Goal: Navigation & Orientation: Find specific page/section

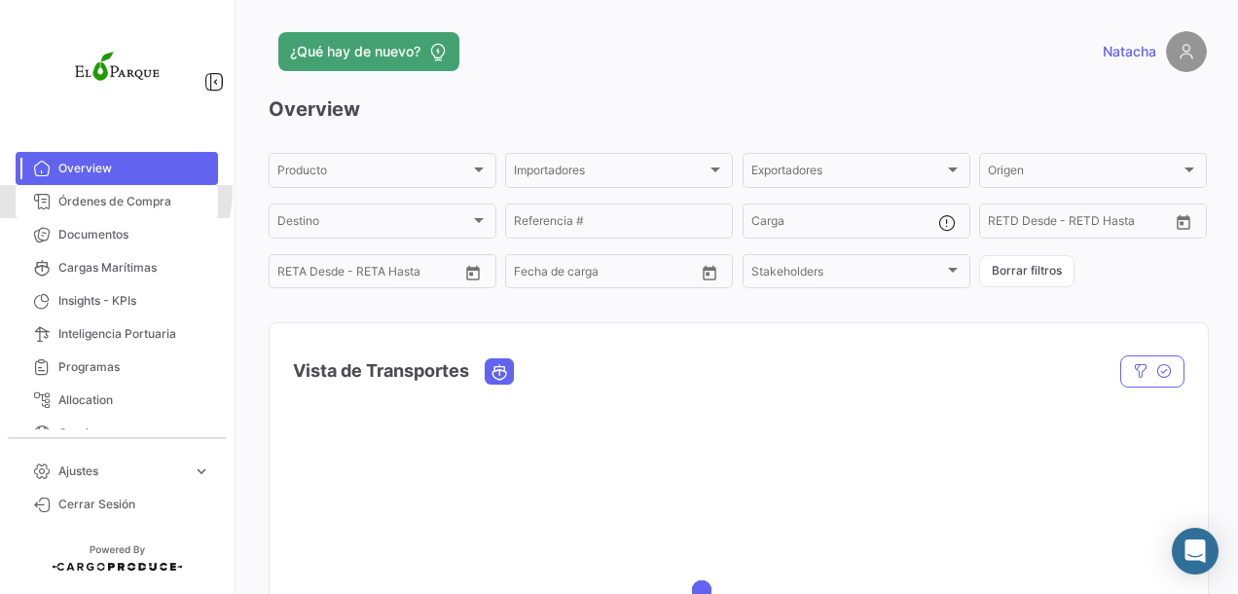
click at [115, 191] on link "Órdenes de Compra" at bounding box center [117, 201] width 202 height 33
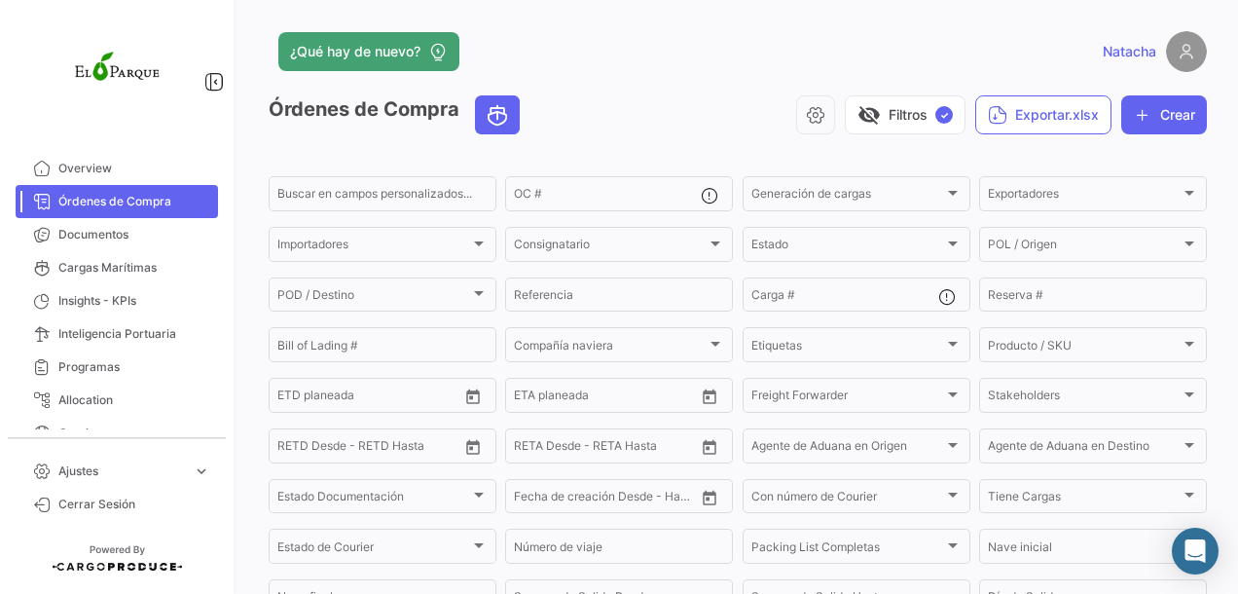
click at [568, 193] on input "OC #" at bounding box center [607, 197] width 187 height 14
click at [436, 241] on div "Importadores" at bounding box center [373, 247] width 193 height 14
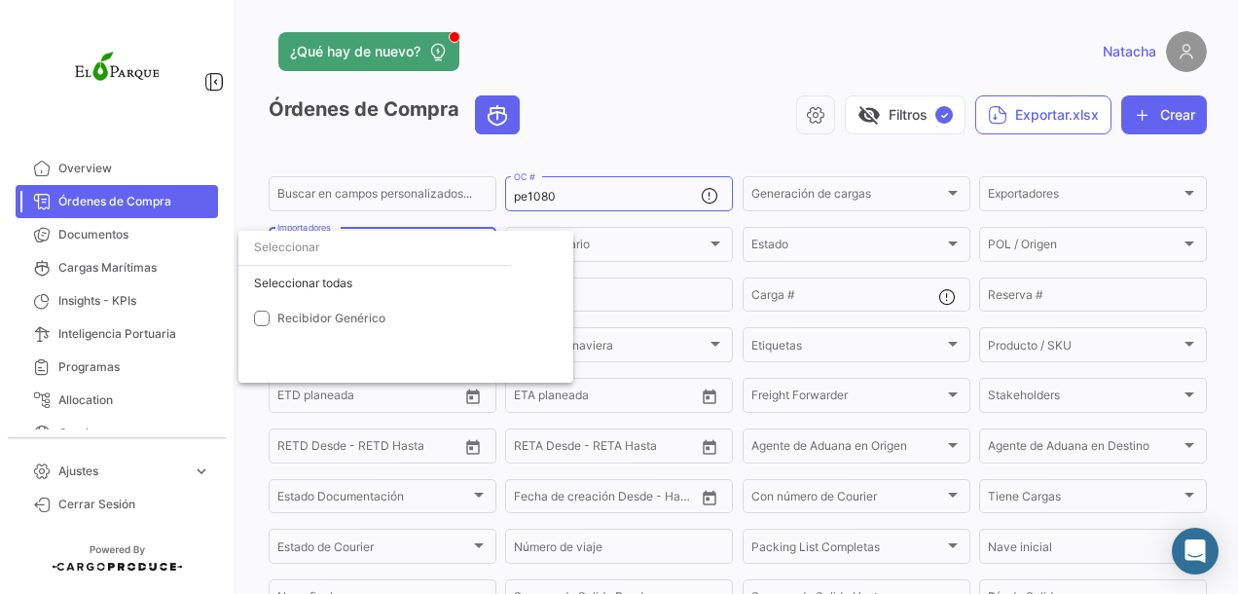
click at [557, 217] on div at bounding box center [619, 297] width 1238 height 594
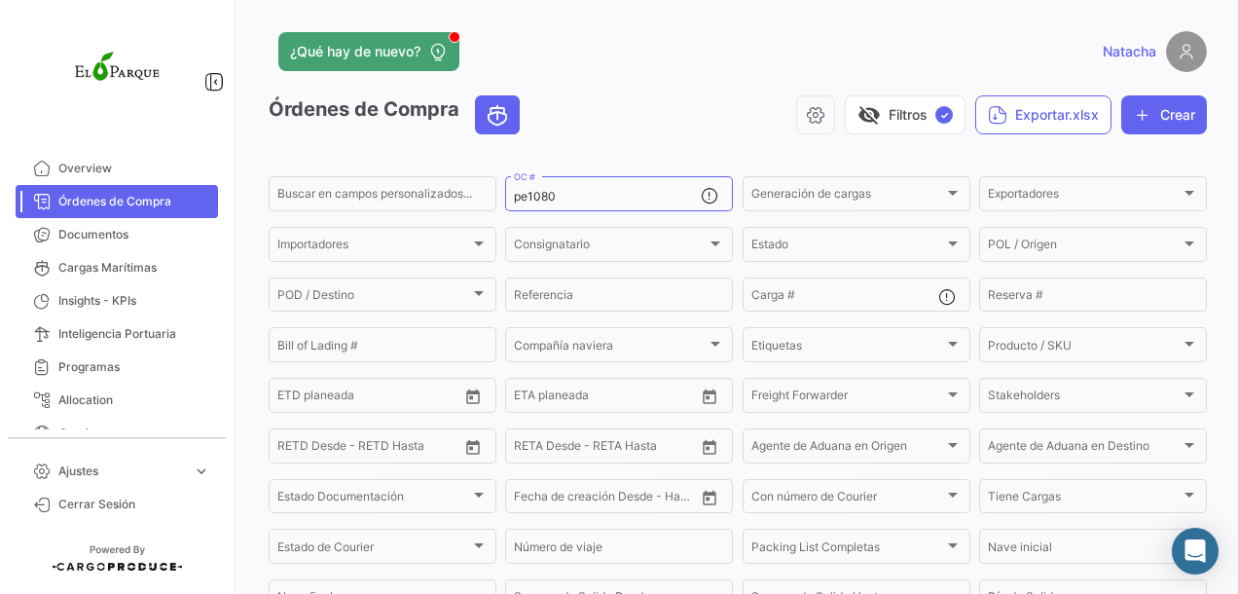
click at [1084, 183] on div "Exportadores Exportadores" at bounding box center [1093, 192] width 210 height 38
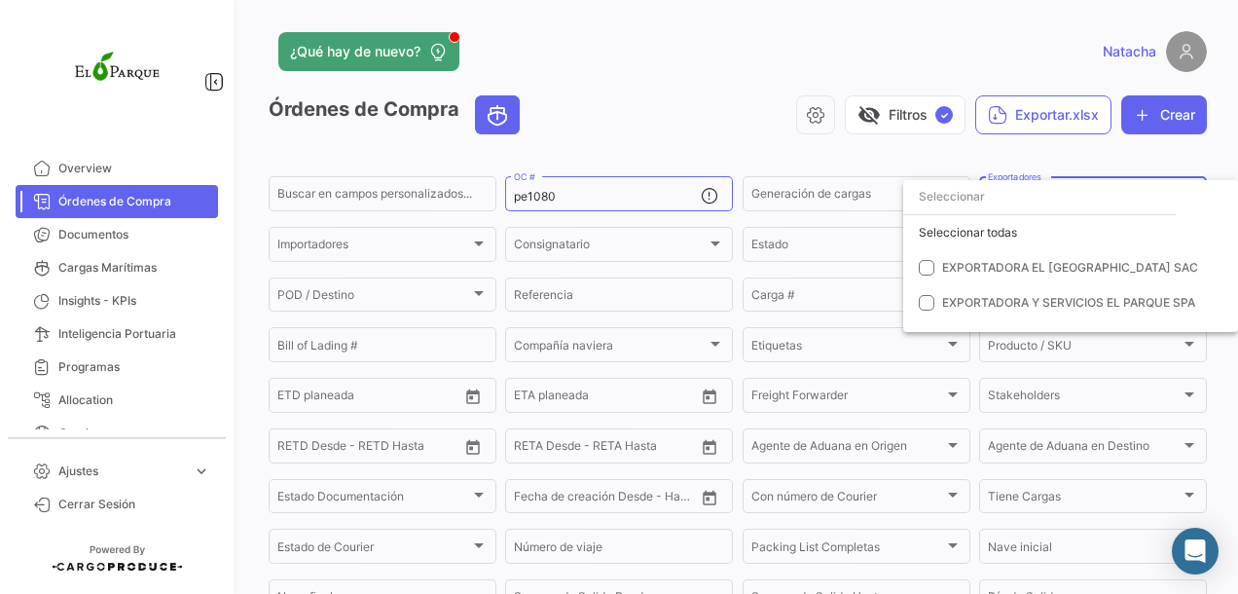
click at [582, 191] on div at bounding box center [619, 297] width 1238 height 594
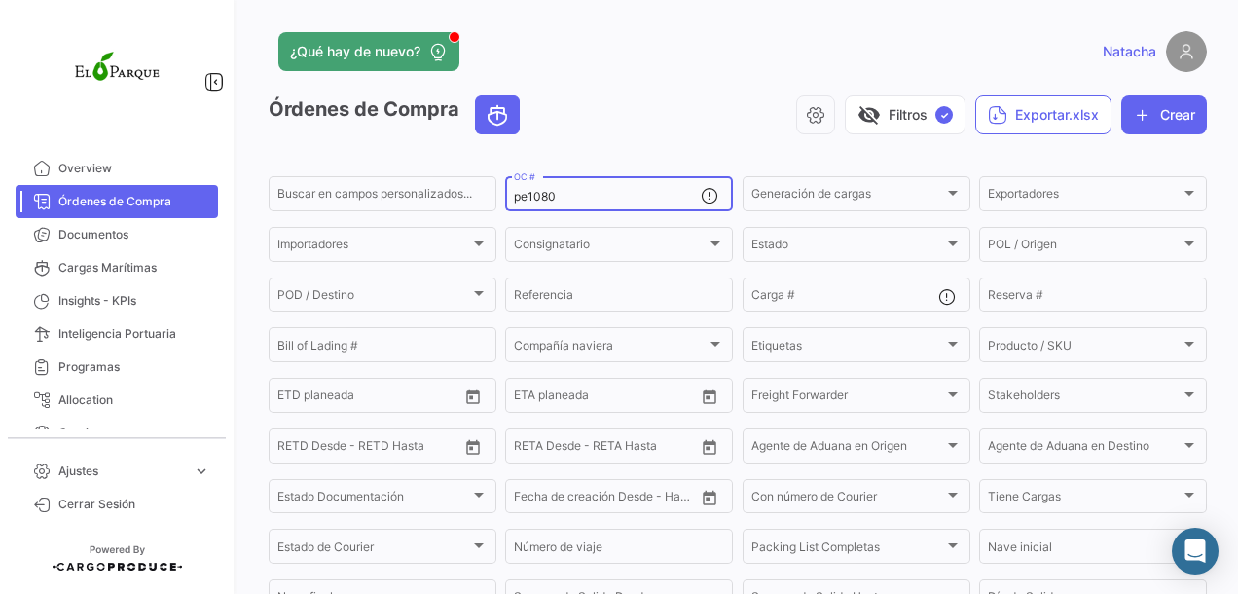
drag, startPoint x: 575, startPoint y: 198, endPoint x: 386, endPoint y: 197, distance: 188.8
click at [0, 0] on div "Buscar en [PERSON_NAME] personalizados... pe1080 OC # Generación [PERSON_NAME] …" at bounding box center [0, 0] width 0 height 0
drag, startPoint x: 538, startPoint y: 197, endPoint x: 560, endPoint y: 195, distance: 21.5
click at [560, 195] on input "ch1116" at bounding box center [607, 197] width 187 height 14
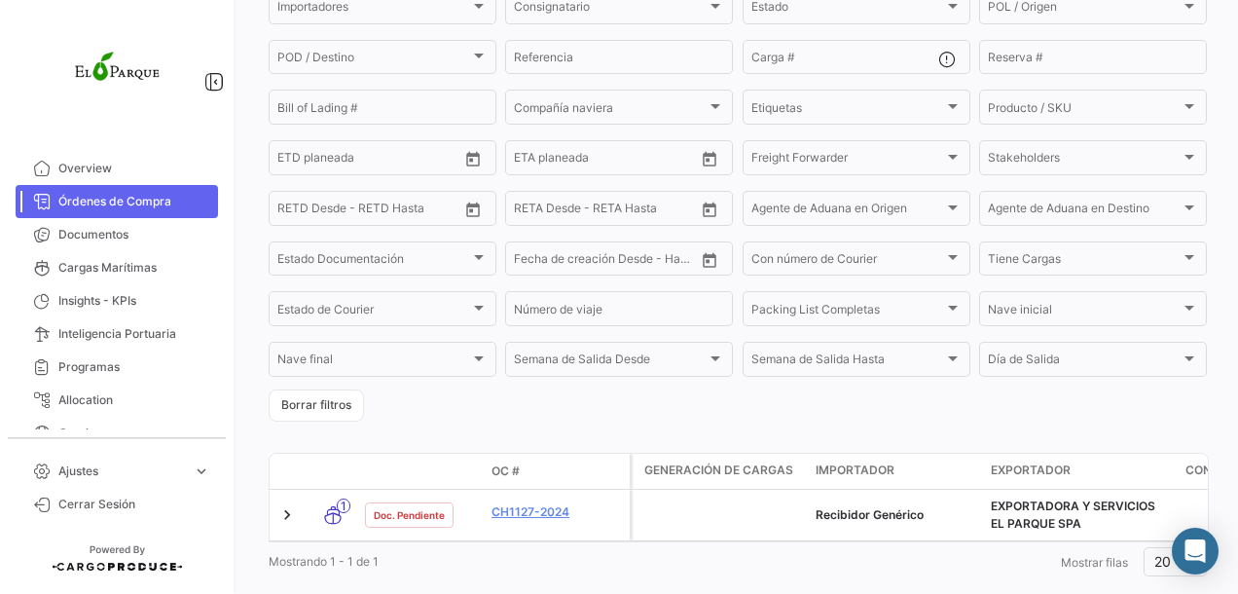
scroll to position [291, 0]
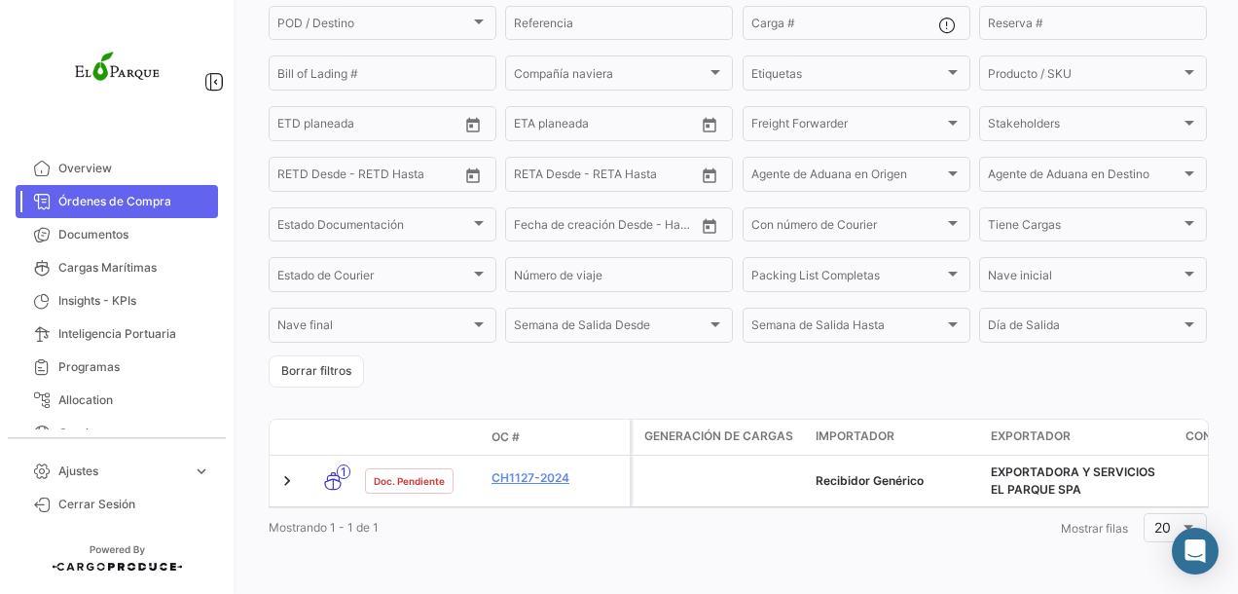
click at [288, 471] on link at bounding box center [286, 480] width 19 height 19
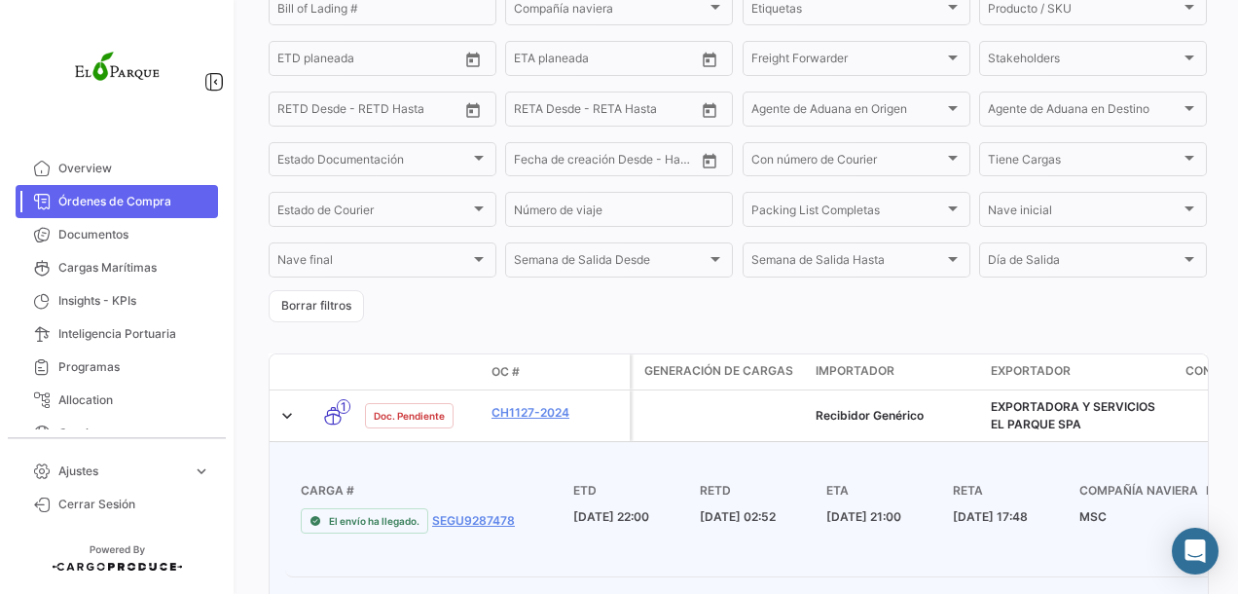
scroll to position [0, 0]
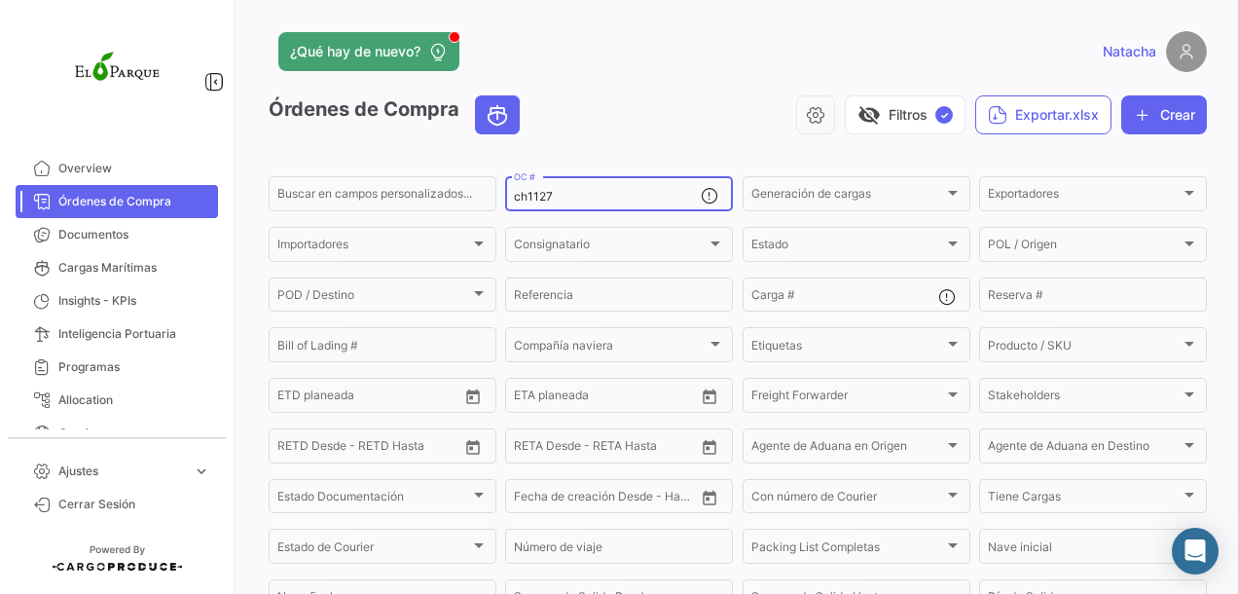
click at [564, 203] on input "ch1127" at bounding box center [607, 197] width 187 height 14
click at [562, 202] on input "ch1127" at bounding box center [607, 197] width 187 height 14
type input "ch854"
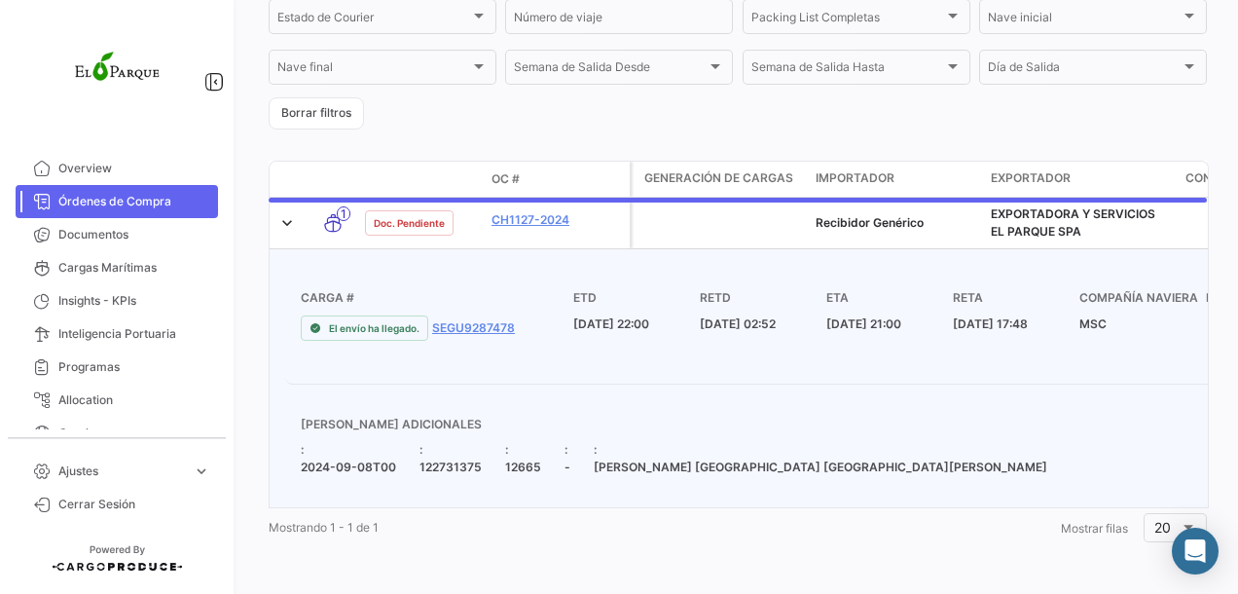
scroll to position [393, 0]
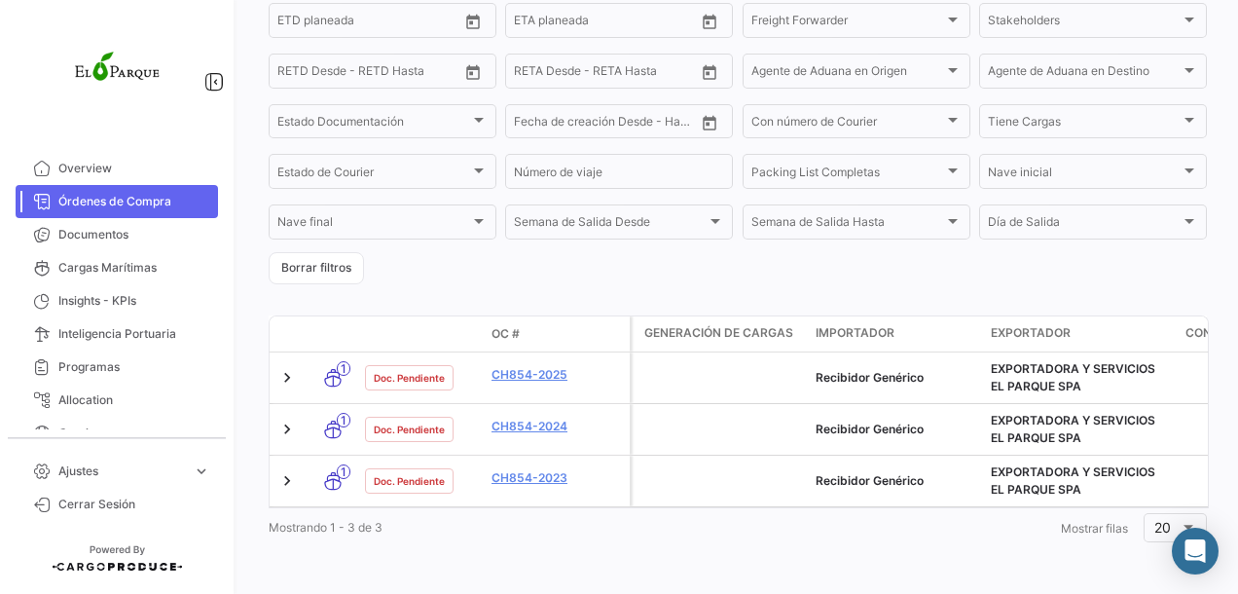
click at [290, 368] on link at bounding box center [286, 377] width 19 height 19
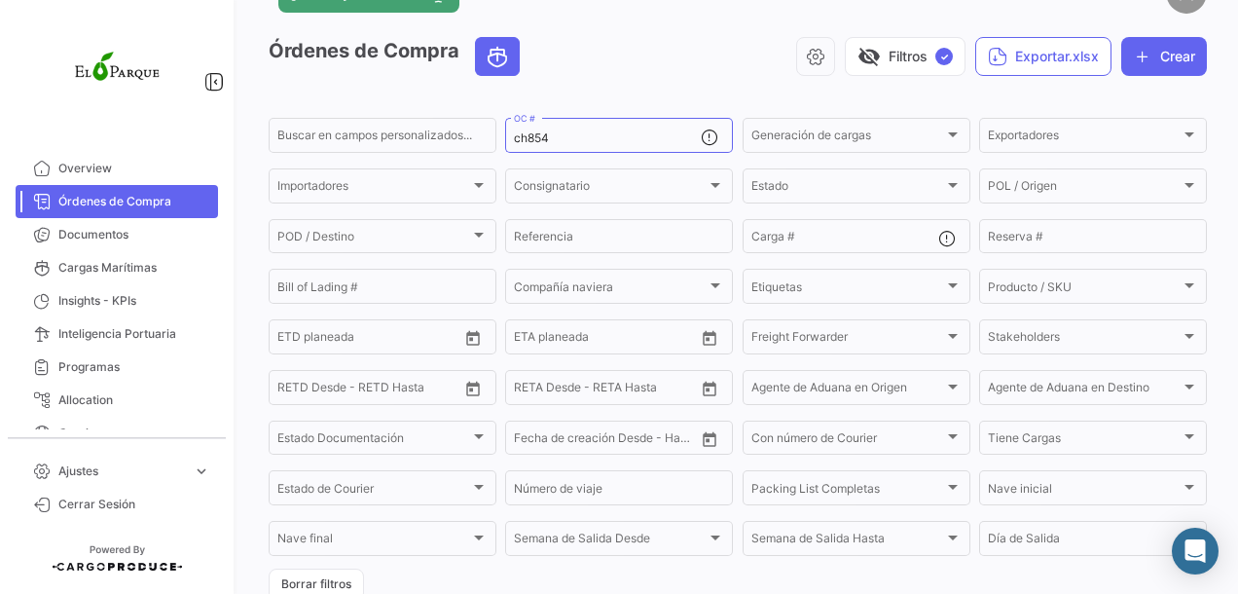
scroll to position [0, 0]
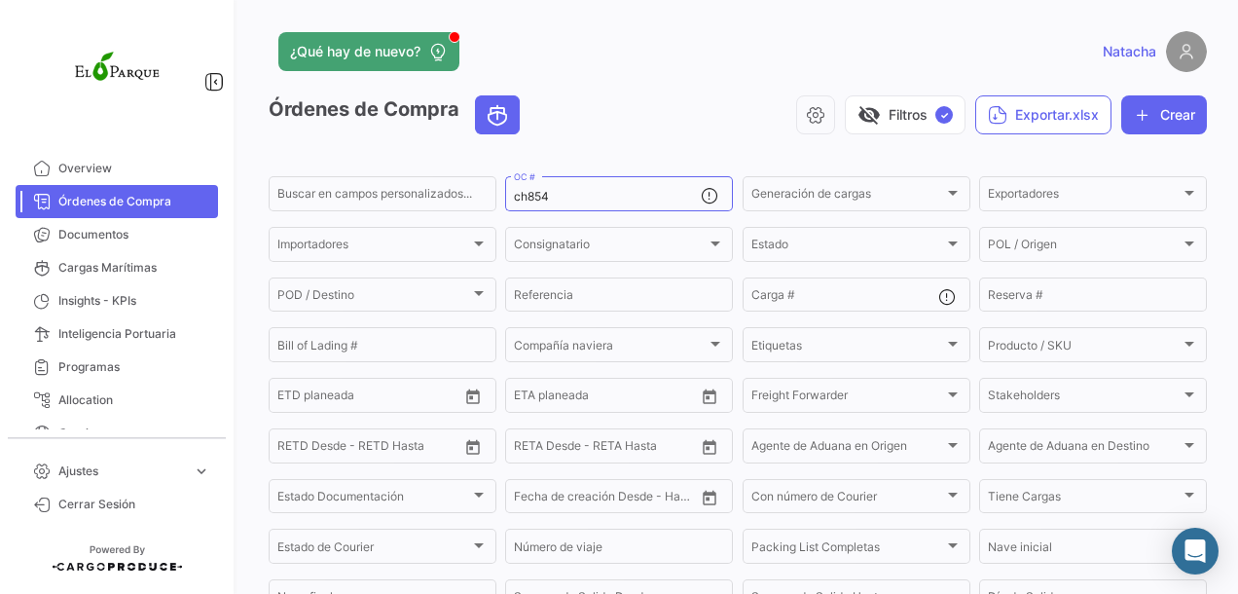
click at [1089, 196] on div "Exportadores" at bounding box center [1084, 197] width 193 height 14
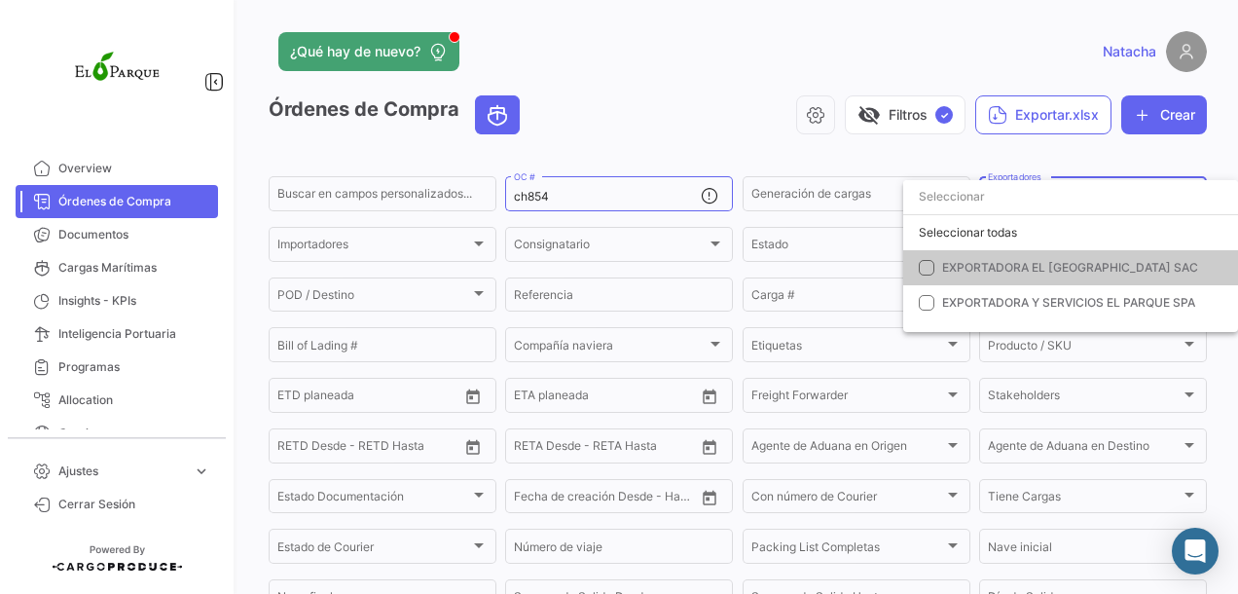
click at [929, 273] on mat-pseudo-checkbox at bounding box center [927, 268] width 16 height 16
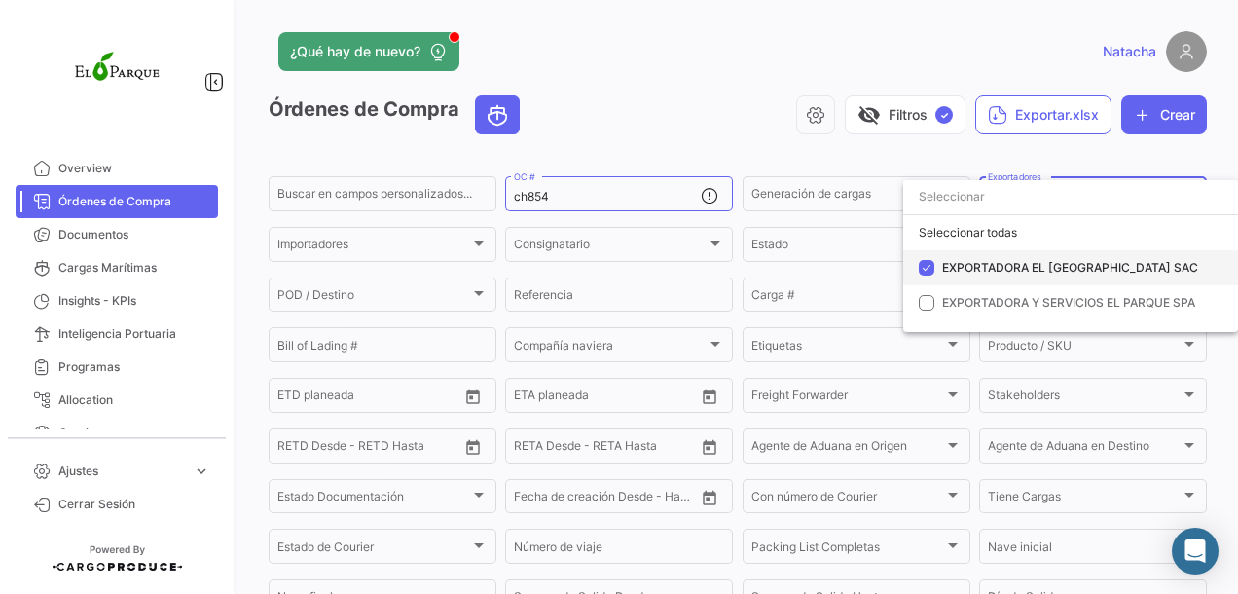
click at [947, 266] on span "EXPORTADORA EL [GEOGRAPHIC_DATA] SAC" at bounding box center [1070, 267] width 256 height 15
click at [679, 134] on div at bounding box center [619, 297] width 1238 height 594
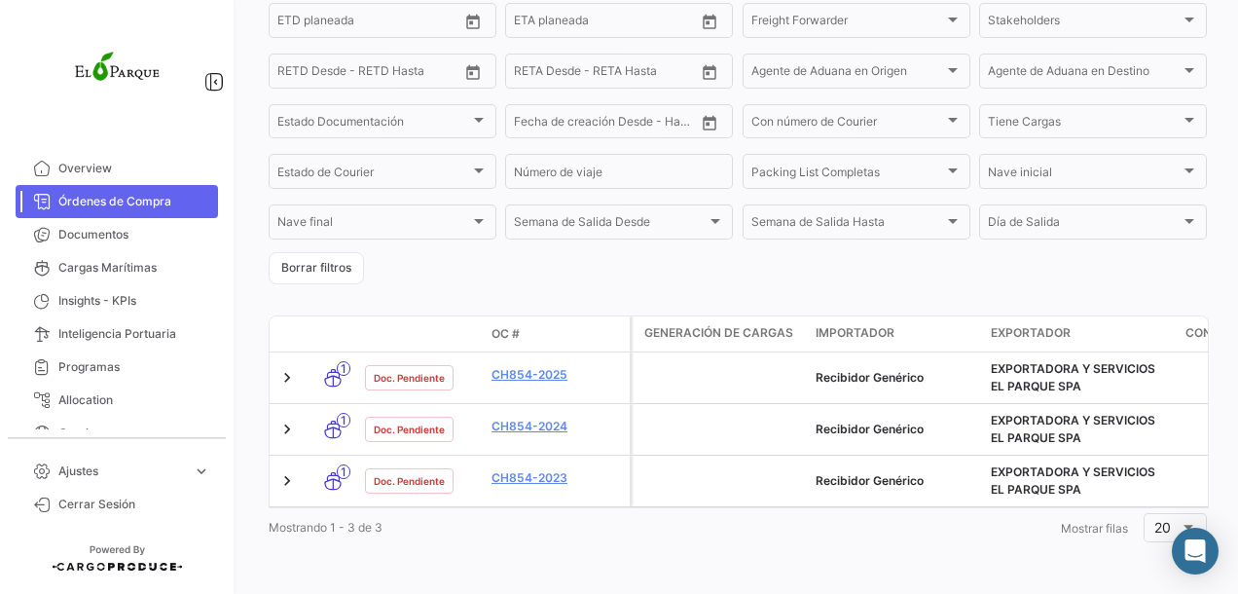
scroll to position [393, 0]
drag, startPoint x: 991, startPoint y: 351, endPoint x: 1080, endPoint y: 376, distance: 92.8
click at [1080, 376] on div "EXPORTADORA Y SERVICIOS EL PARQUE SPA" at bounding box center [1080, 377] width 179 height 35
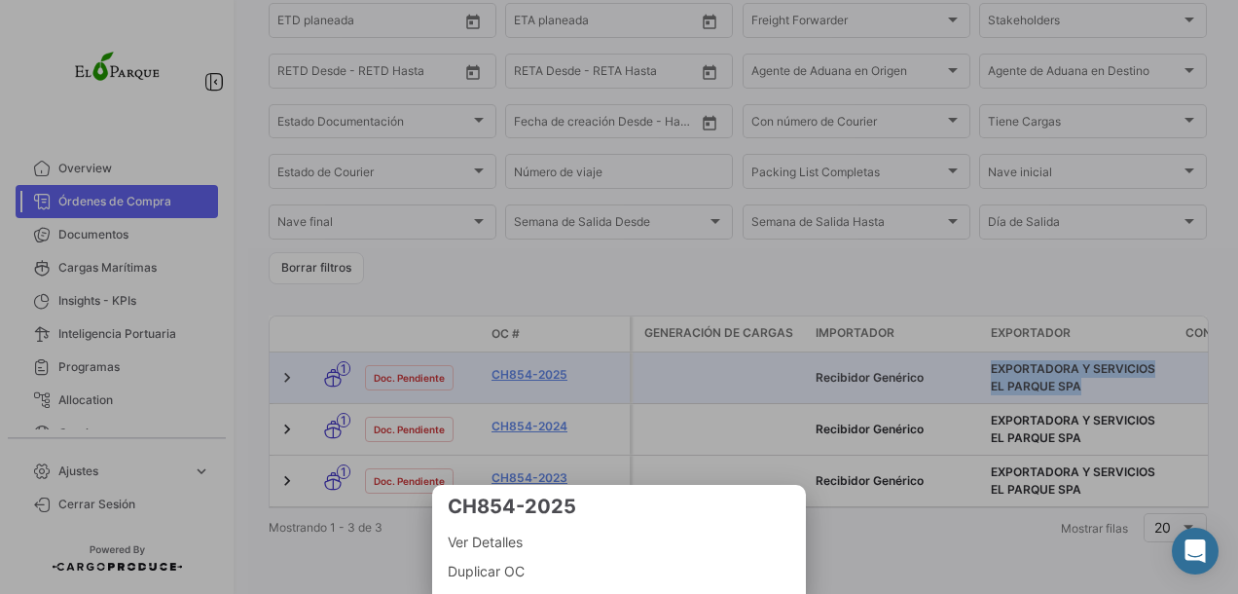
copy span "EXPORTADORA Y SERVICIOS EL PARQUE SPA"
drag, startPoint x: 769, startPoint y: 274, endPoint x: 731, endPoint y: 272, distance: 38.1
click at [769, 274] on div at bounding box center [619, 297] width 1238 height 594
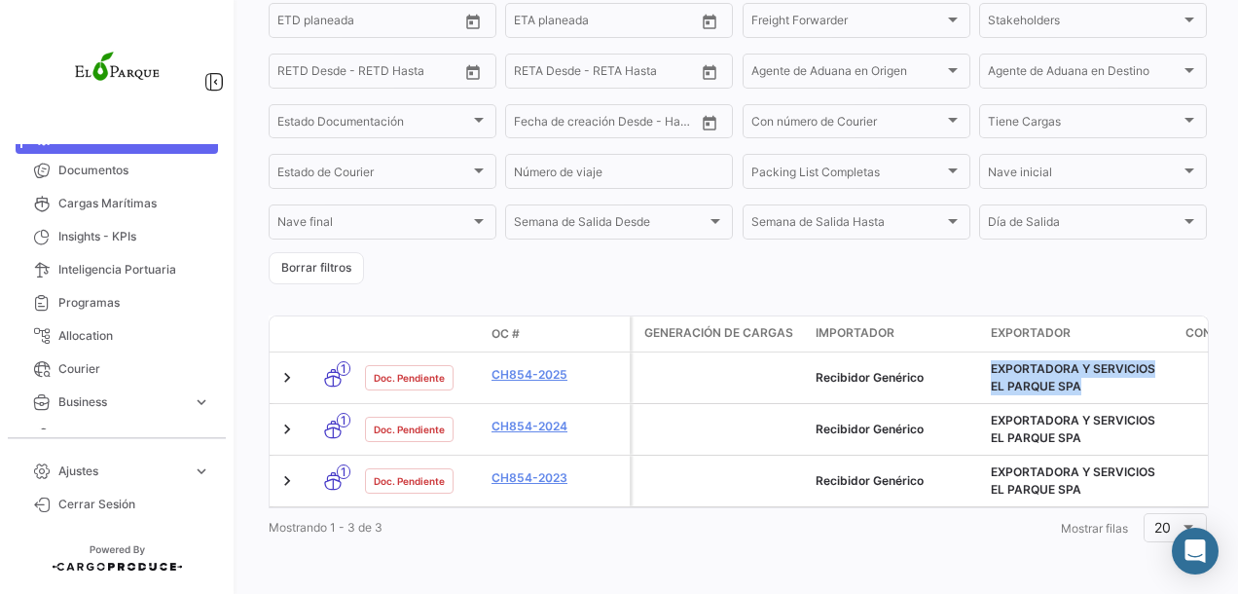
scroll to position [119, 0]
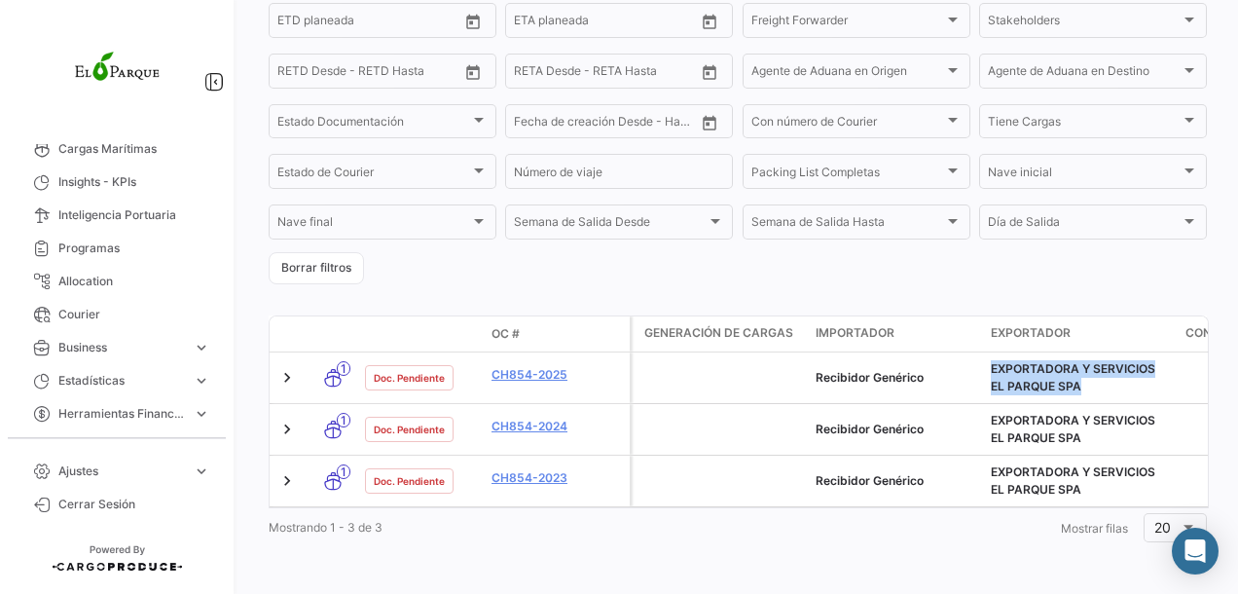
click at [193, 417] on span "expand_more" at bounding box center [202, 414] width 18 height 18
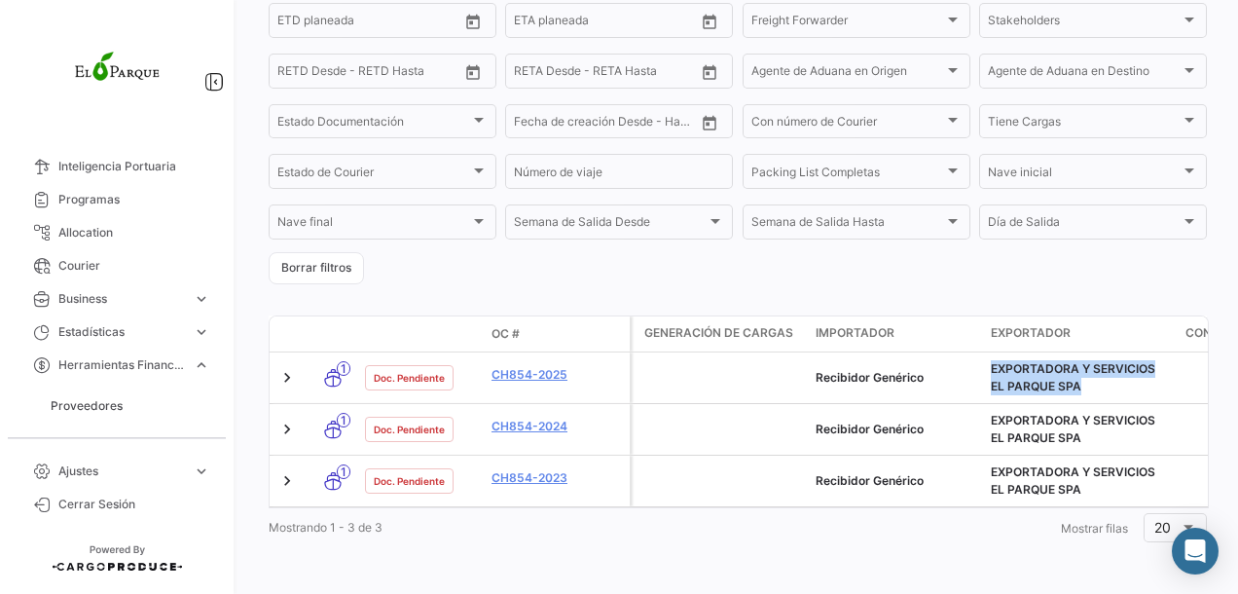
scroll to position [167, 0]
click at [91, 403] on span "Proveedores" at bounding box center [87, 406] width 72 height 18
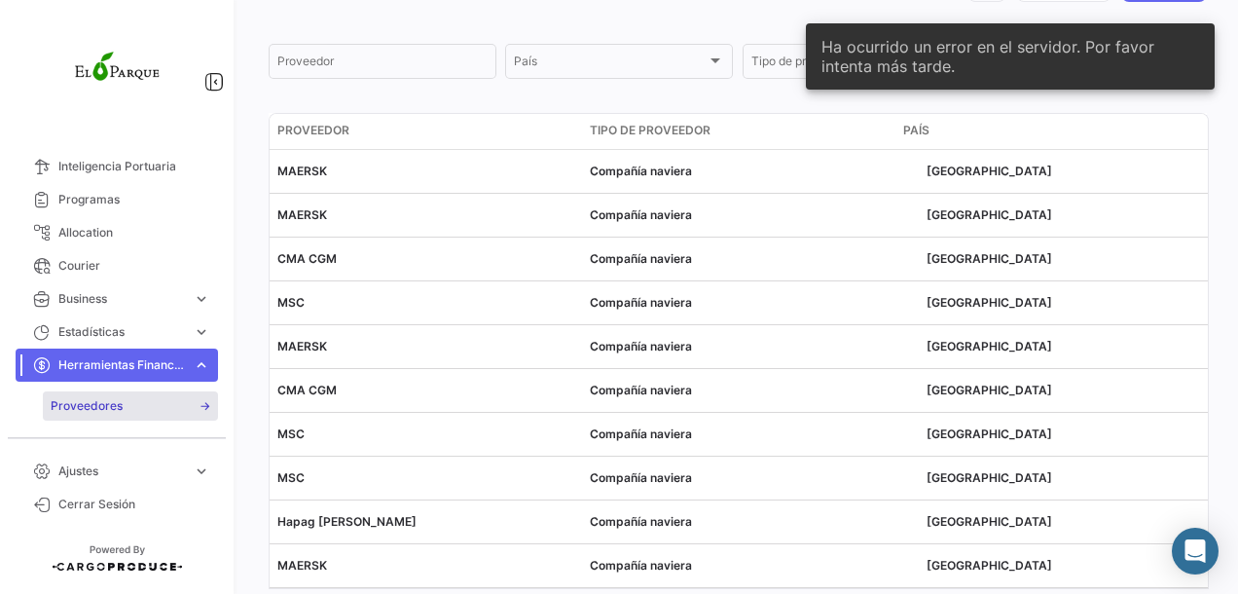
scroll to position [209, 0]
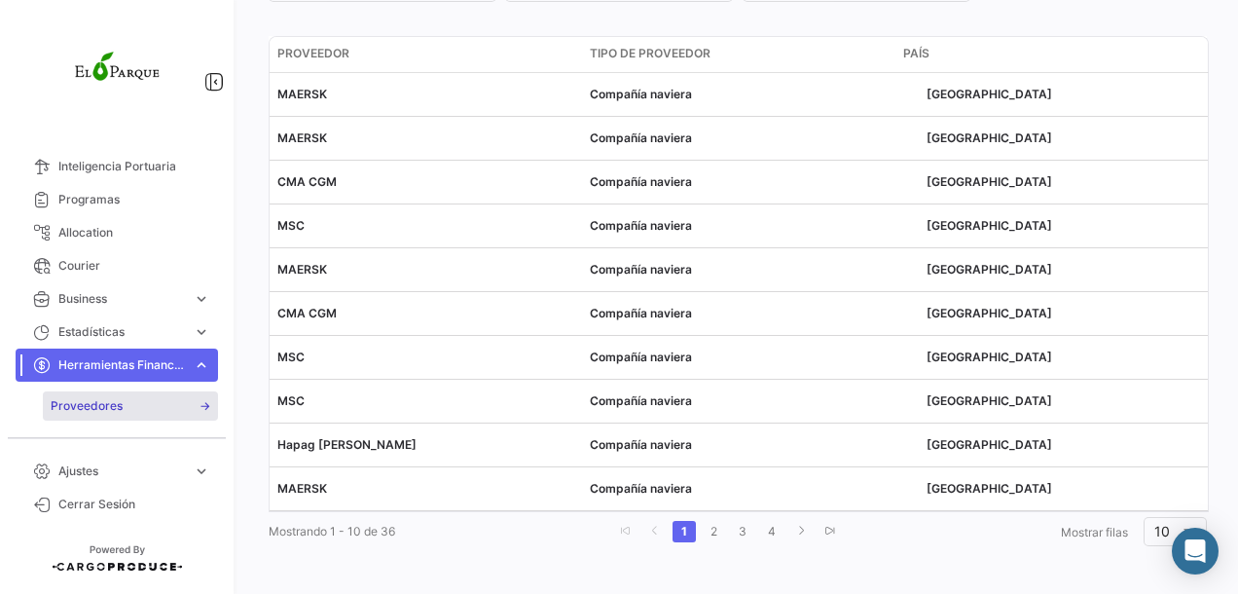
click at [107, 325] on span "Estadísticas" at bounding box center [121, 332] width 127 height 18
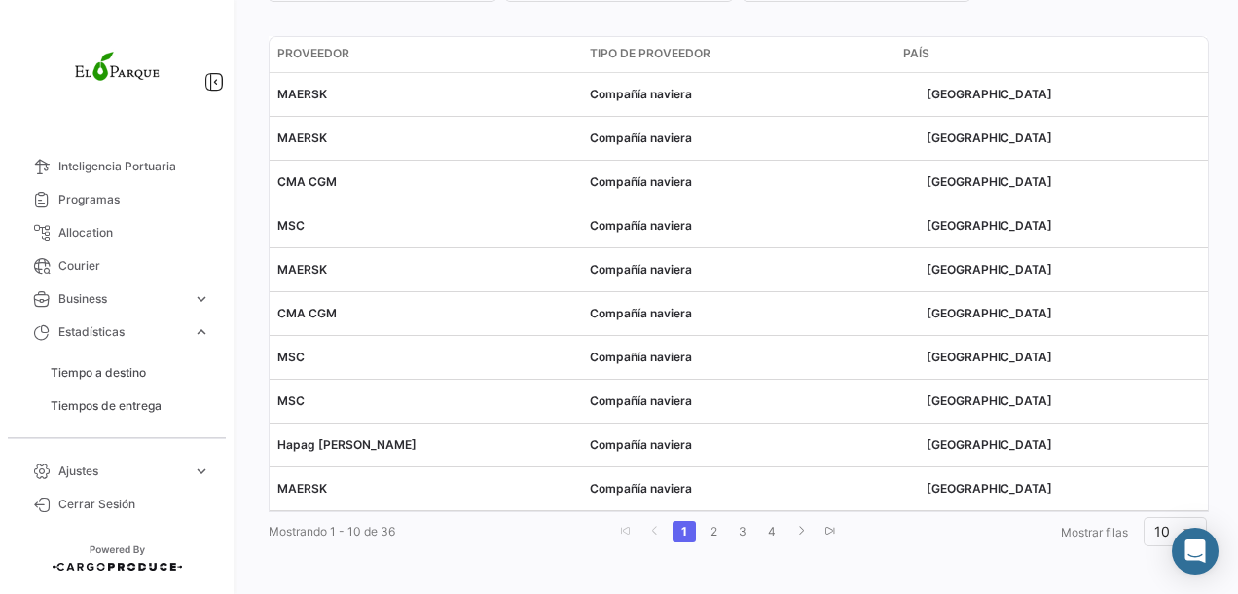
click at [193, 335] on span "expand_more" at bounding box center [202, 332] width 18 height 18
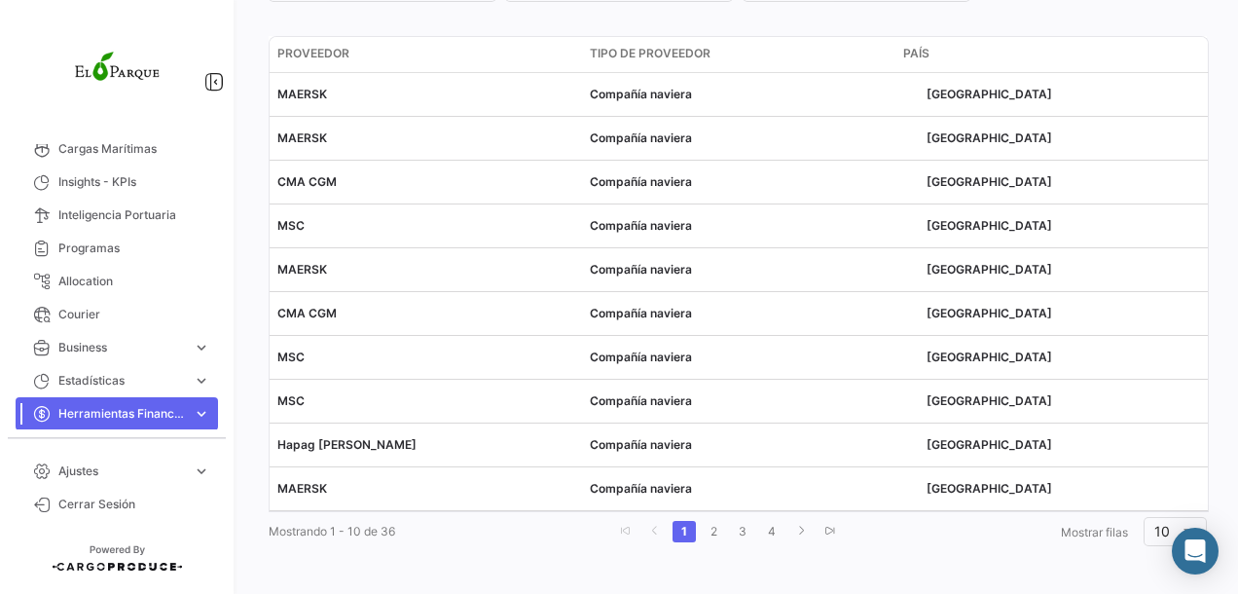
click at [193, 382] on span "expand_more" at bounding box center [202, 381] width 18 height 18
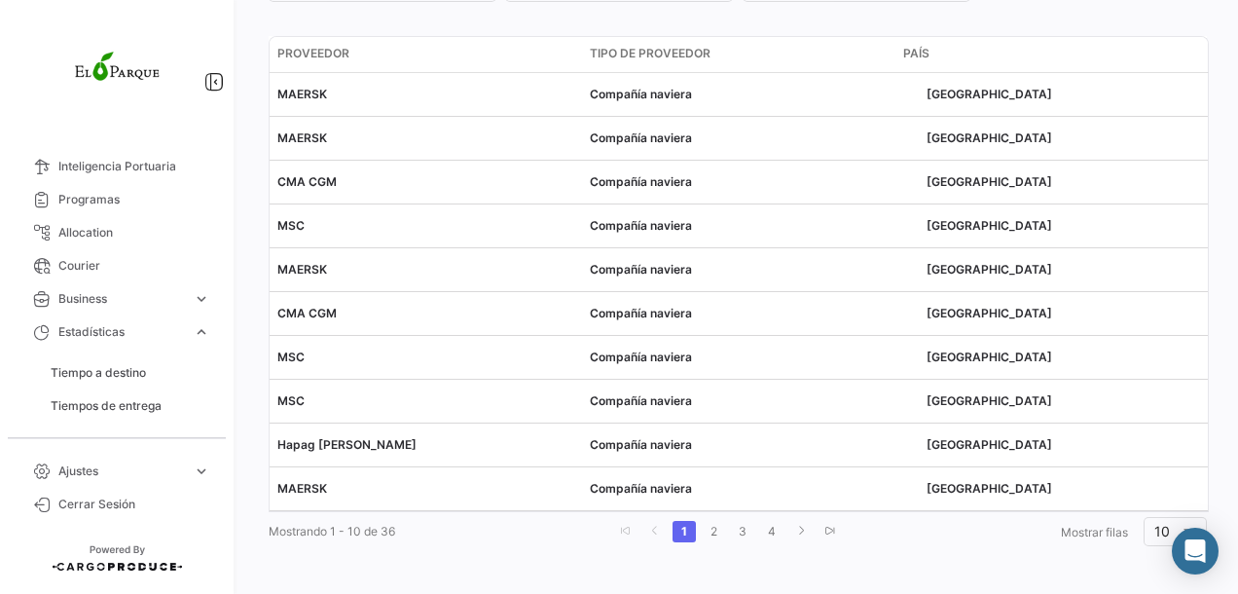
scroll to position [234, 0]
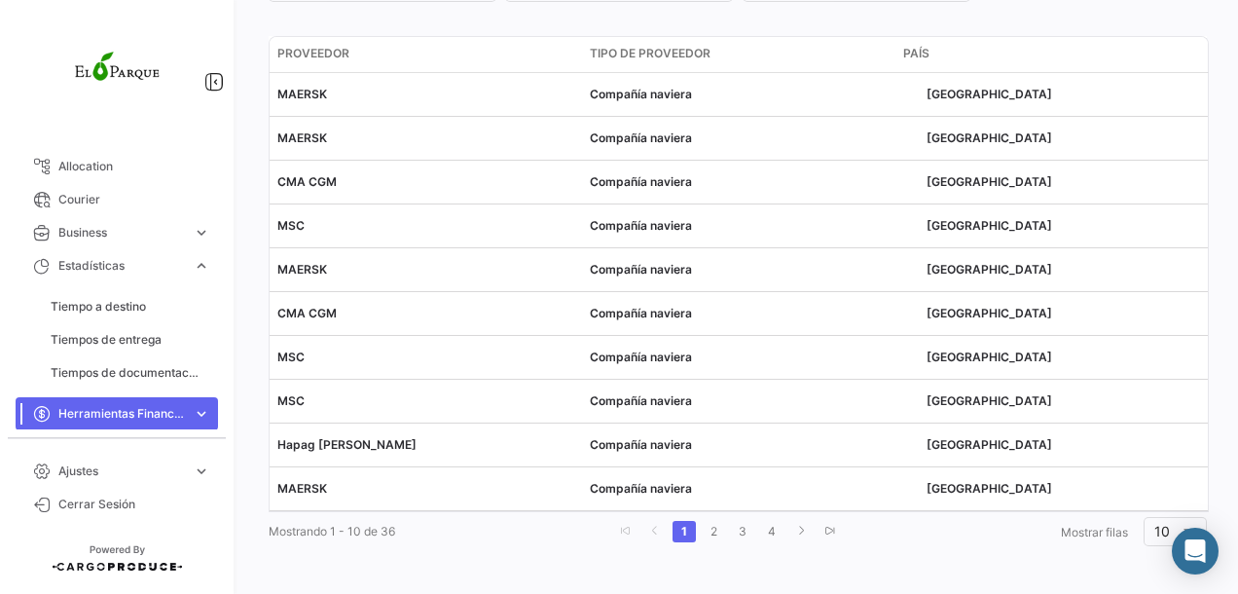
click at [93, 230] on span "Business" at bounding box center [121, 233] width 127 height 18
click at [88, 229] on span "Courier" at bounding box center [134, 233] width 152 height 18
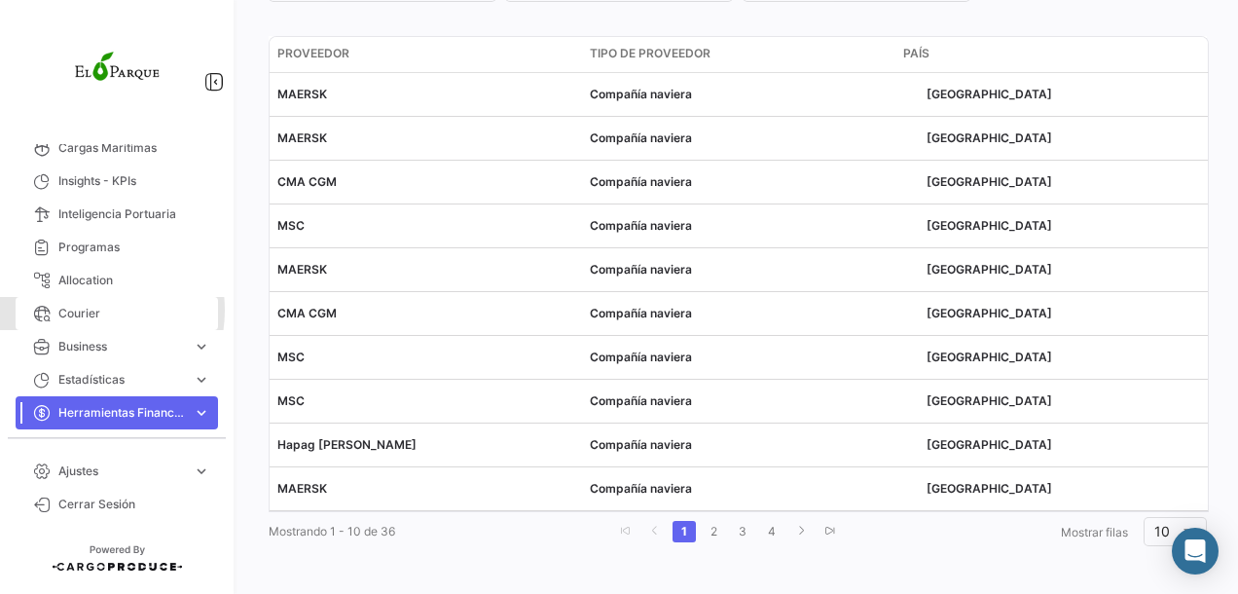
scroll to position [119, 0]
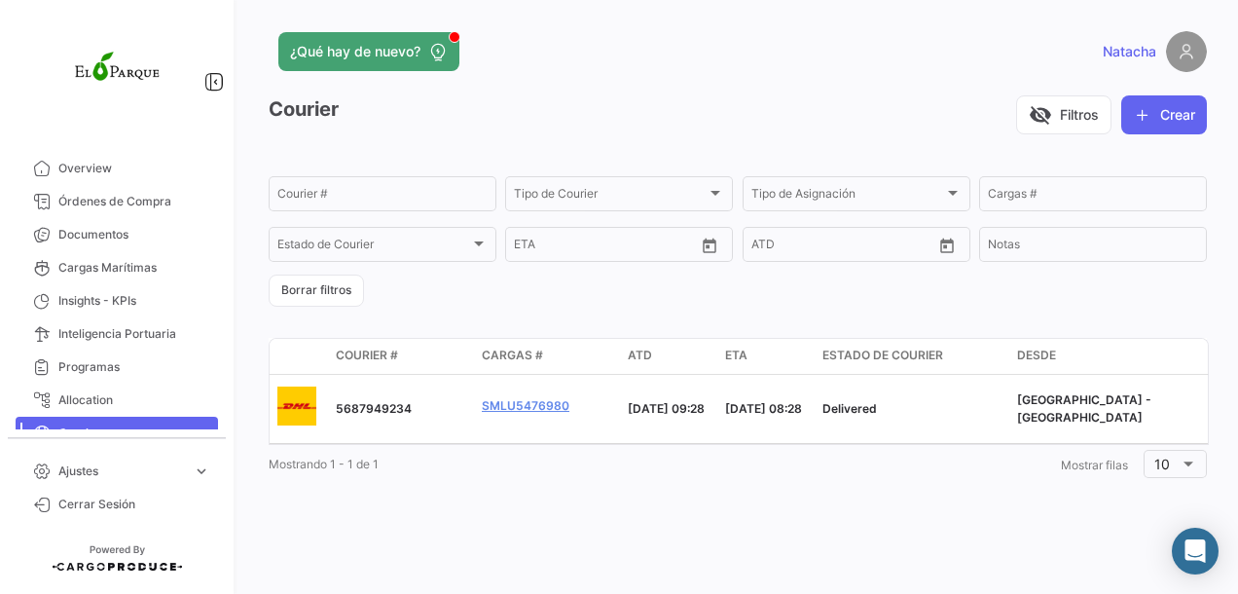
click at [142, 339] on span "Inteligencia Portuaria" at bounding box center [134, 334] width 152 height 18
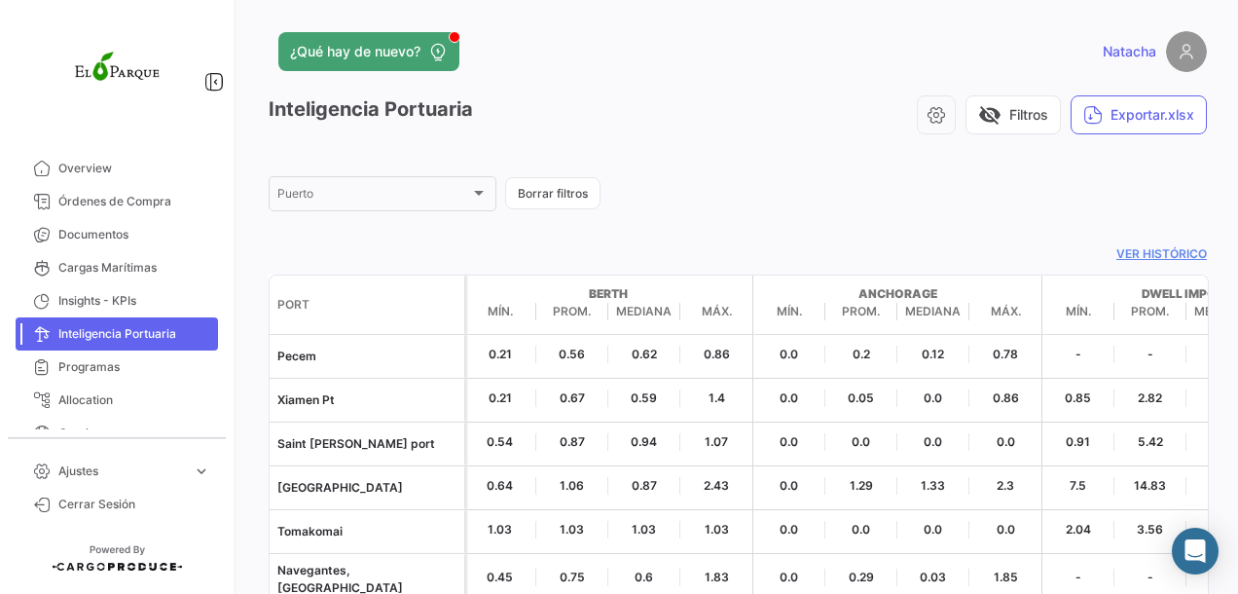
click at [99, 372] on span "Programas" at bounding box center [134, 367] width 152 height 18
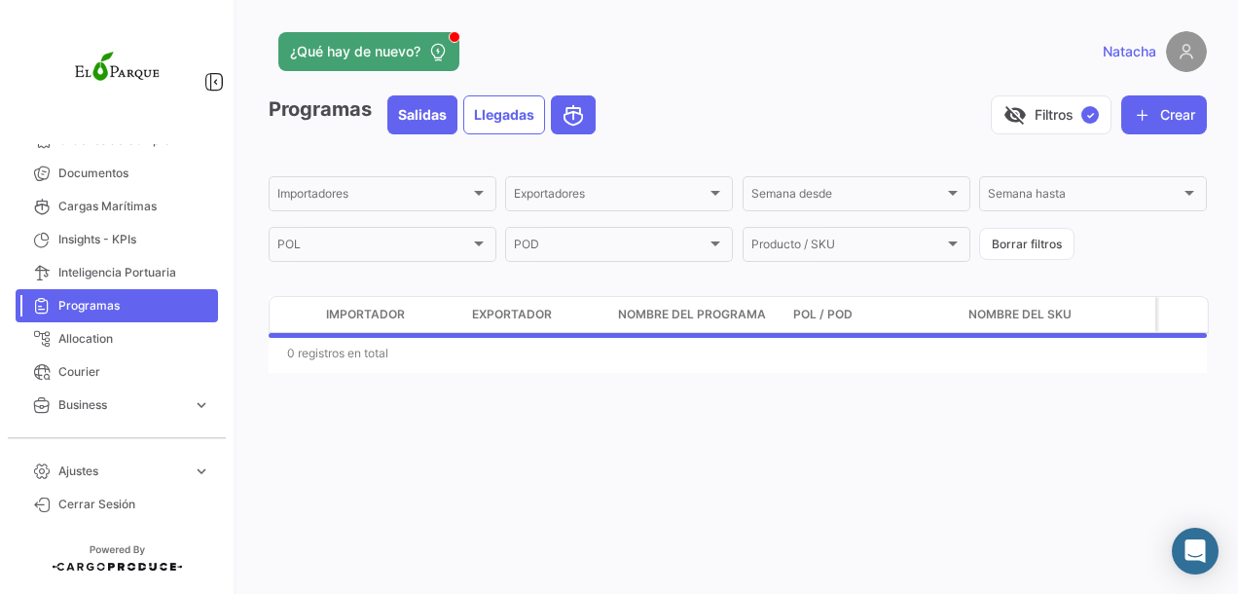
scroll to position [119, 0]
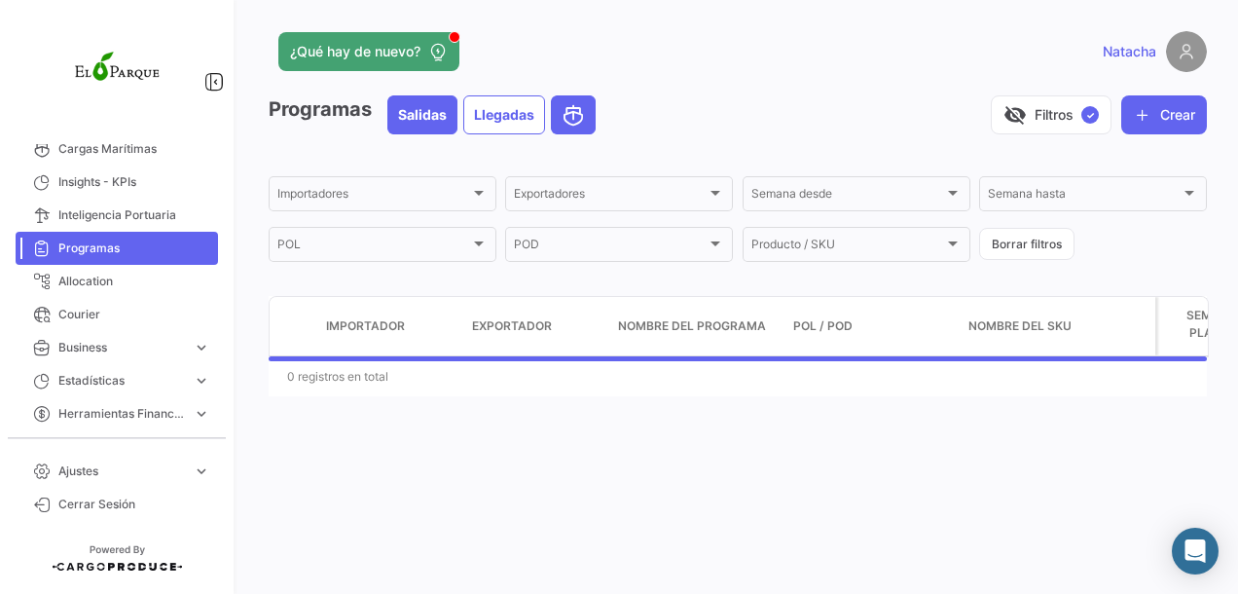
click at [80, 312] on span "Courier" at bounding box center [134, 315] width 152 height 18
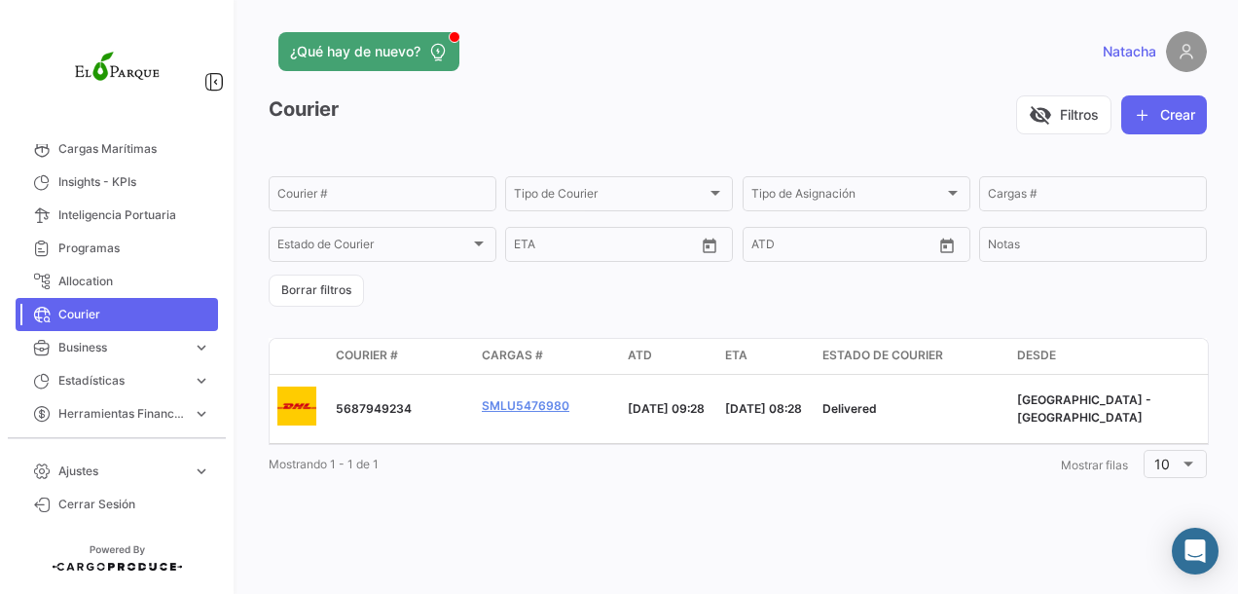
click at [90, 276] on span "Allocation" at bounding box center [134, 282] width 152 height 18
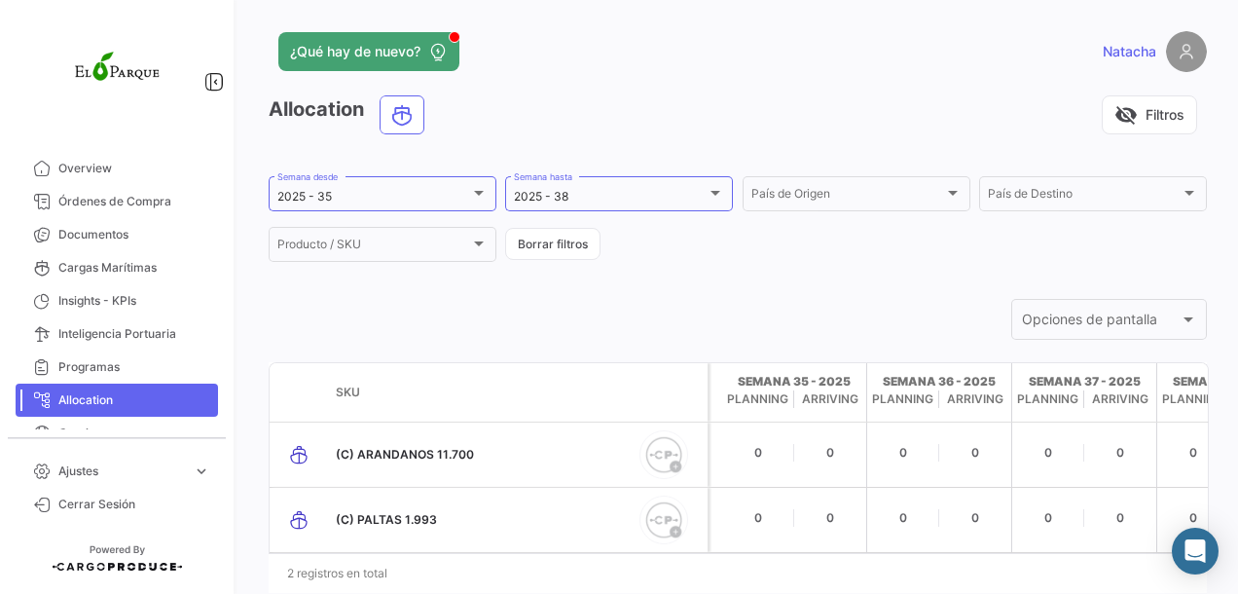
click at [117, 235] on span "Documentos" at bounding box center [134, 235] width 152 height 18
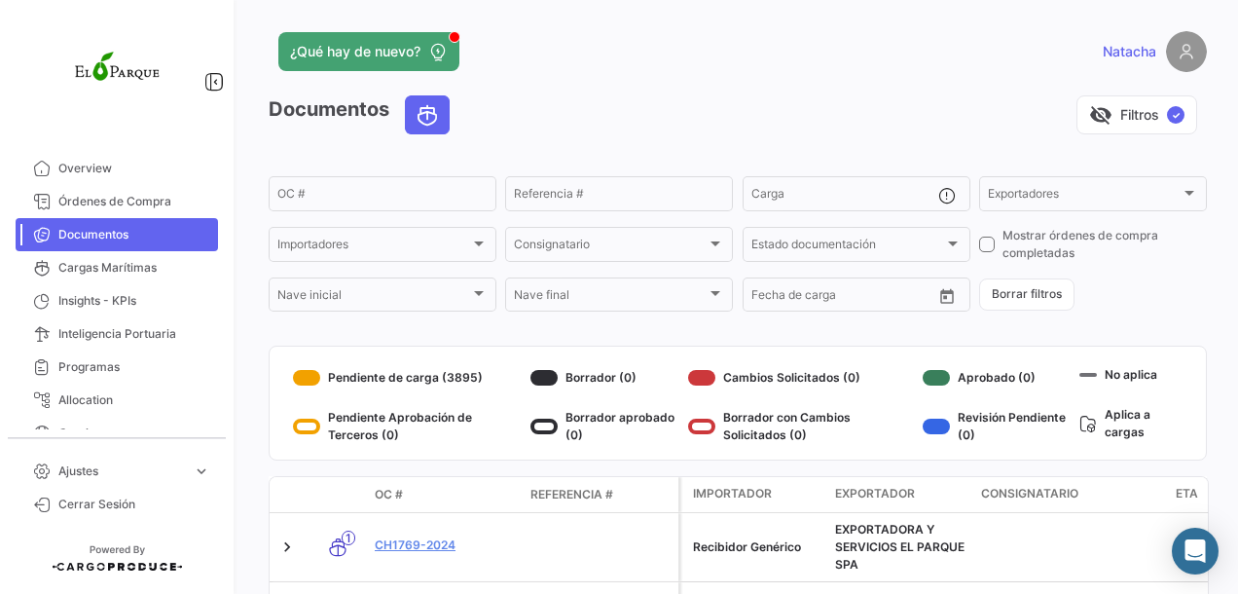
click at [382, 59] on span "¿Qué hay de nuevo?" at bounding box center [355, 51] width 130 height 19
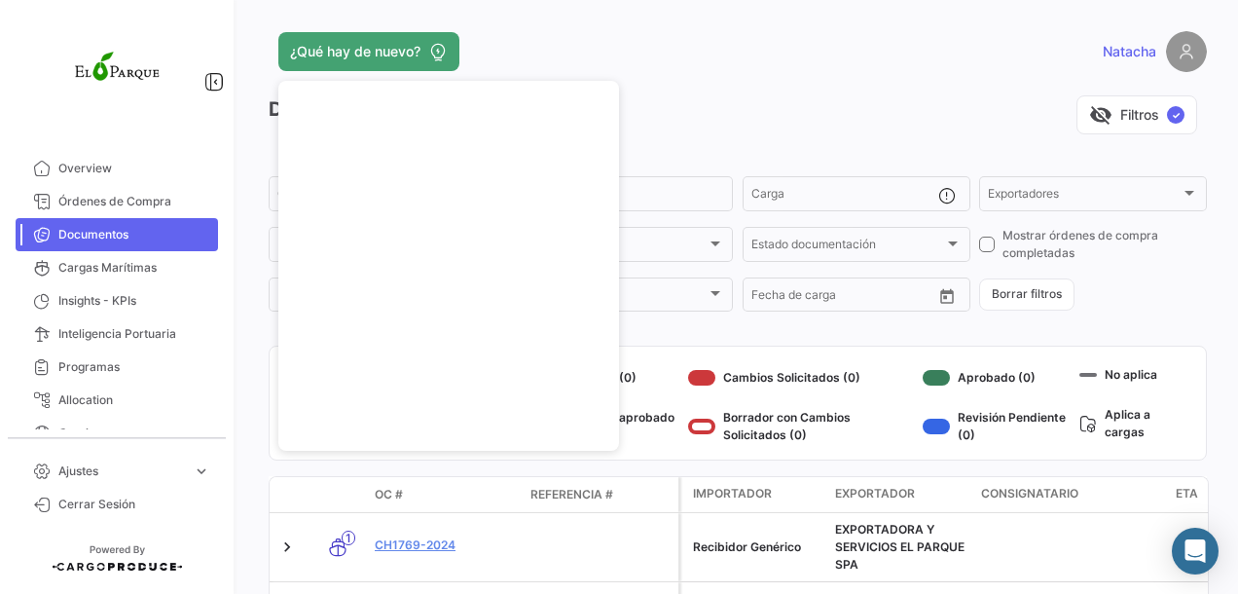
click at [734, 39] on div "¿Qué hay de nuevo?" at bounding box center [527, 51] width 516 height 39
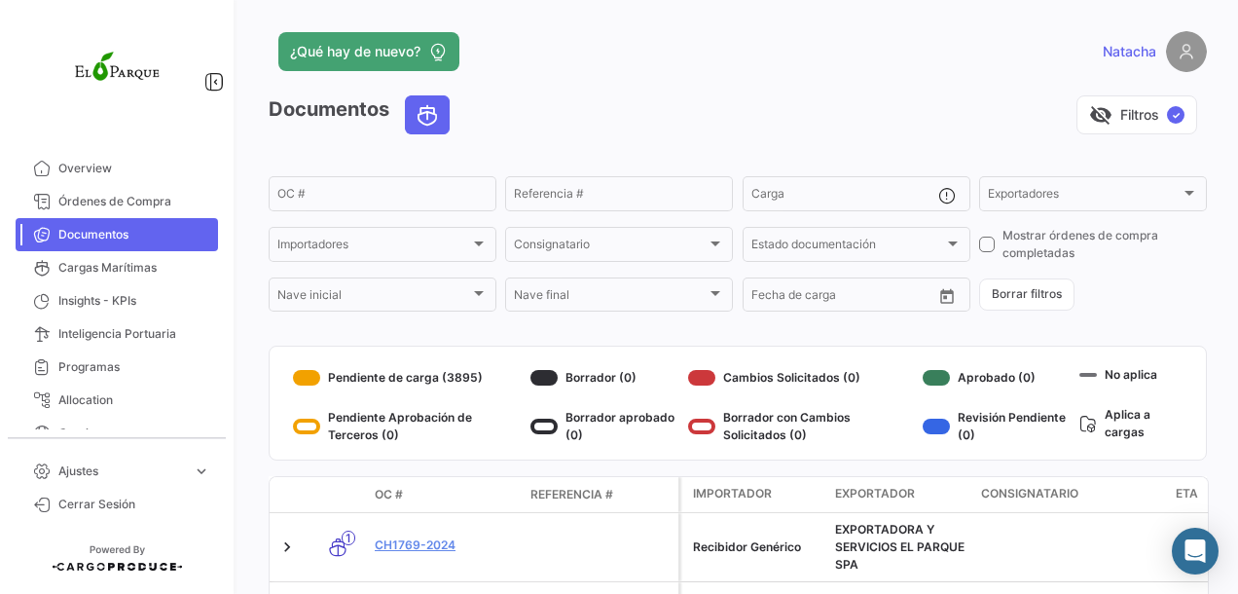
click at [102, 167] on span "Overview" at bounding box center [134, 169] width 152 height 18
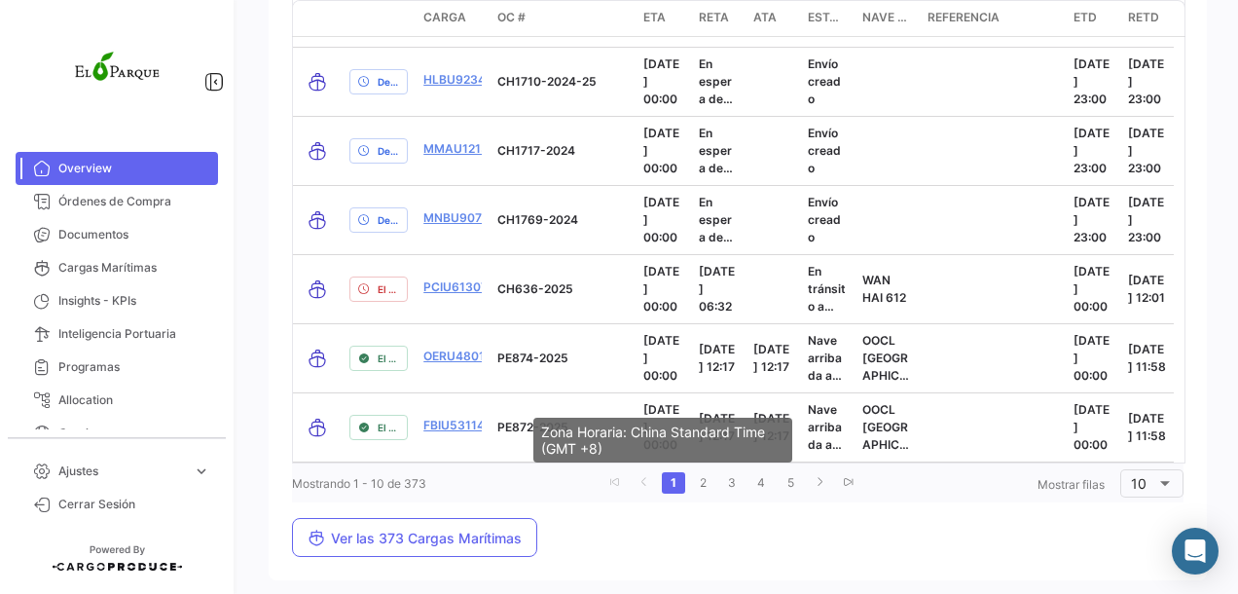
scroll to position [2841, 0]
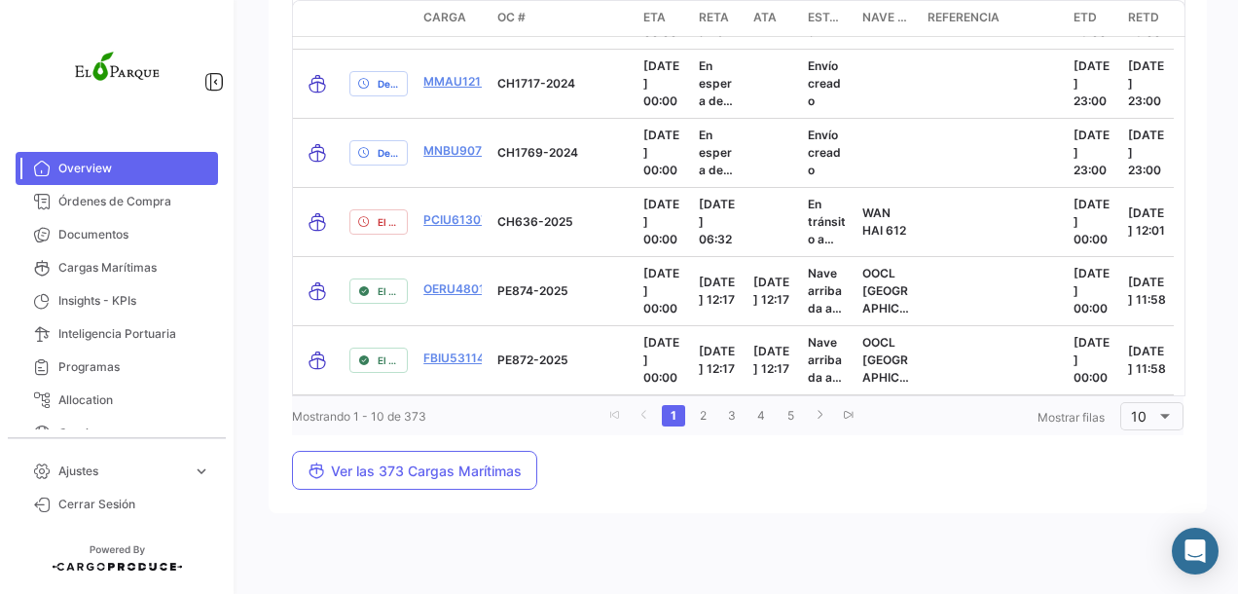
click at [696, 413] on link "2" at bounding box center [702, 415] width 23 height 21
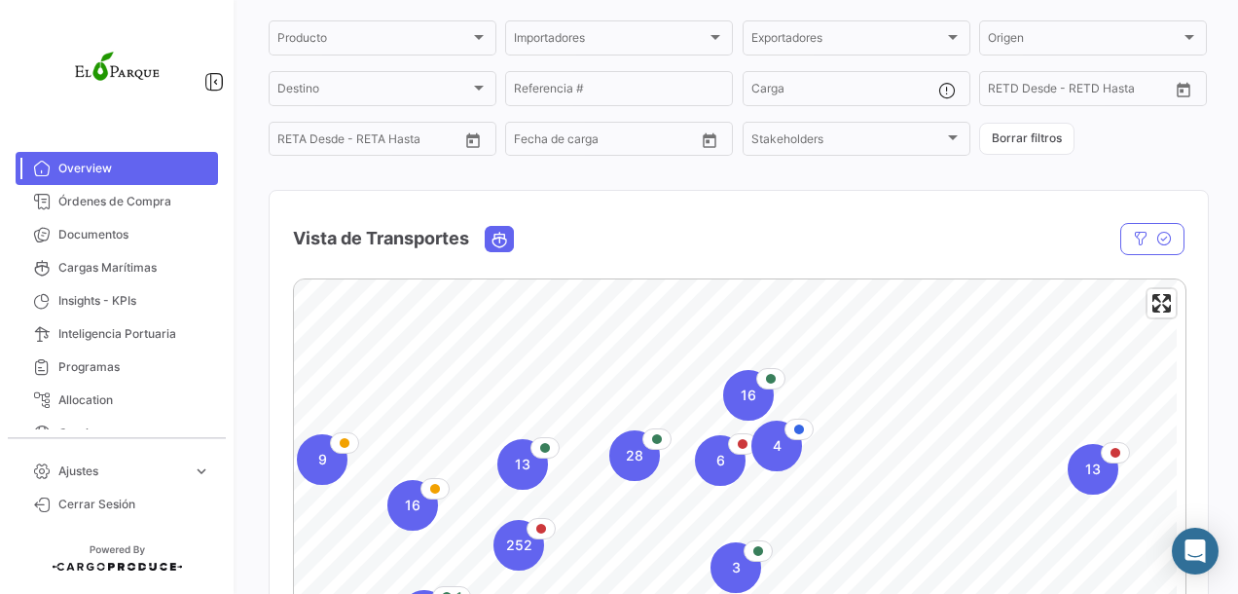
scroll to position [0, 0]
